Goal: Task Accomplishment & Management: Complete application form

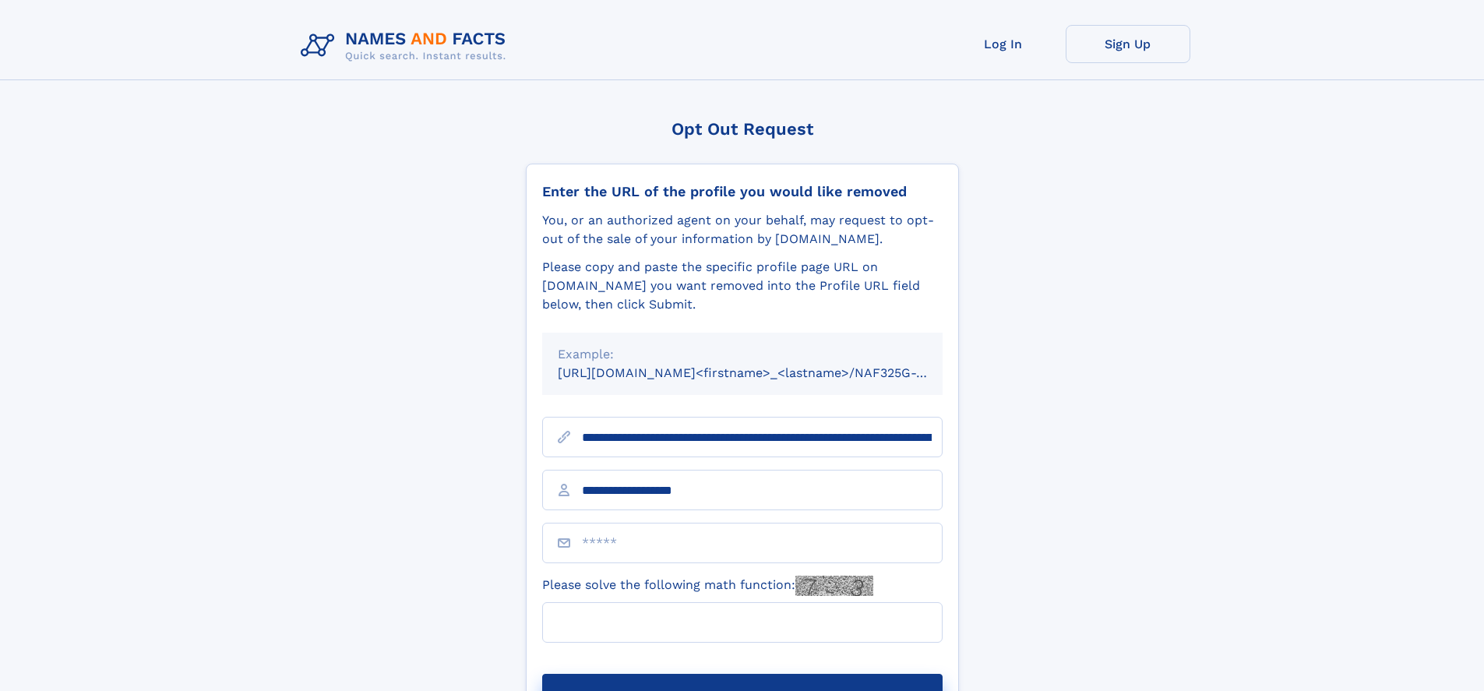
type input "**********"
type input "*"
click at [742, 674] on button "Submit Opt Out Request" at bounding box center [742, 699] width 400 height 50
